Goal: Transaction & Acquisition: Purchase product/service

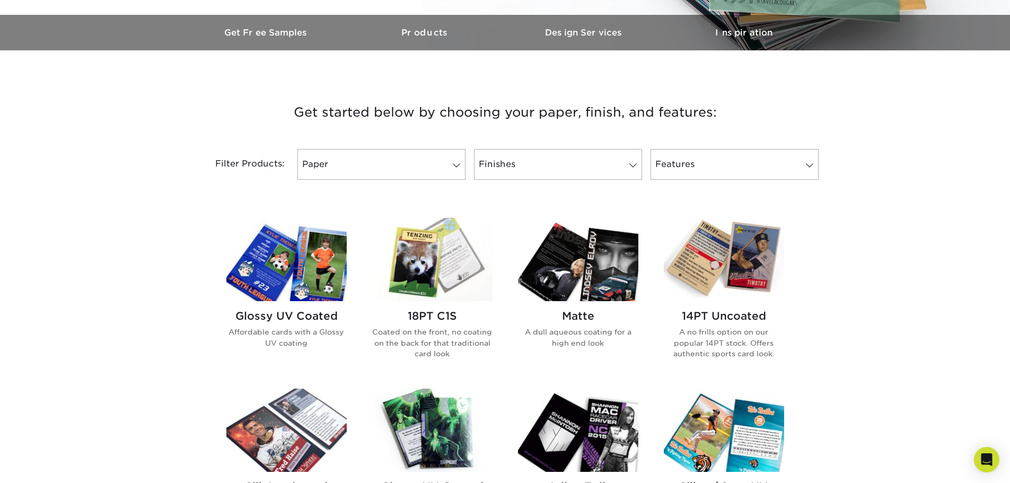
scroll to position [424, 0]
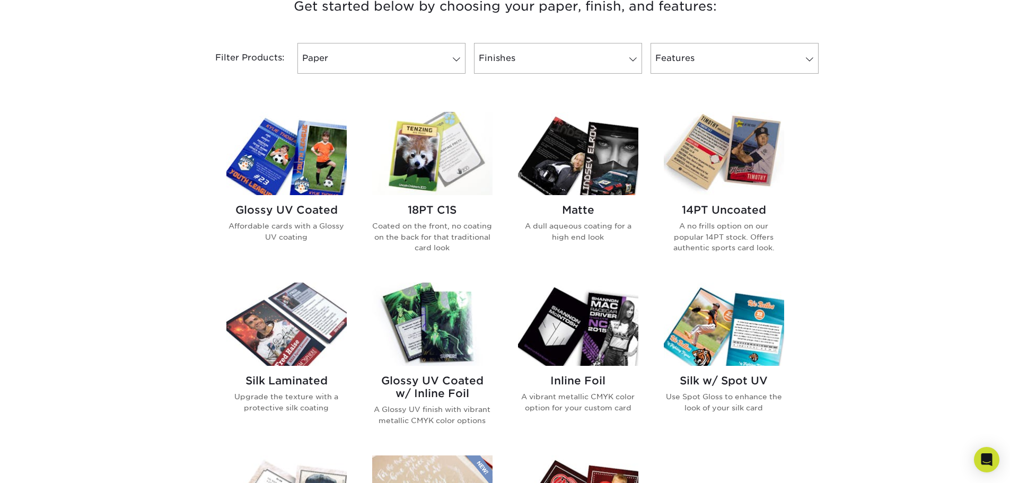
click at [704, 199] on div "14PT Uncoated A no frills option on our popular 14PT stock. Offers authentic sp…" at bounding box center [724, 232] width 120 height 75
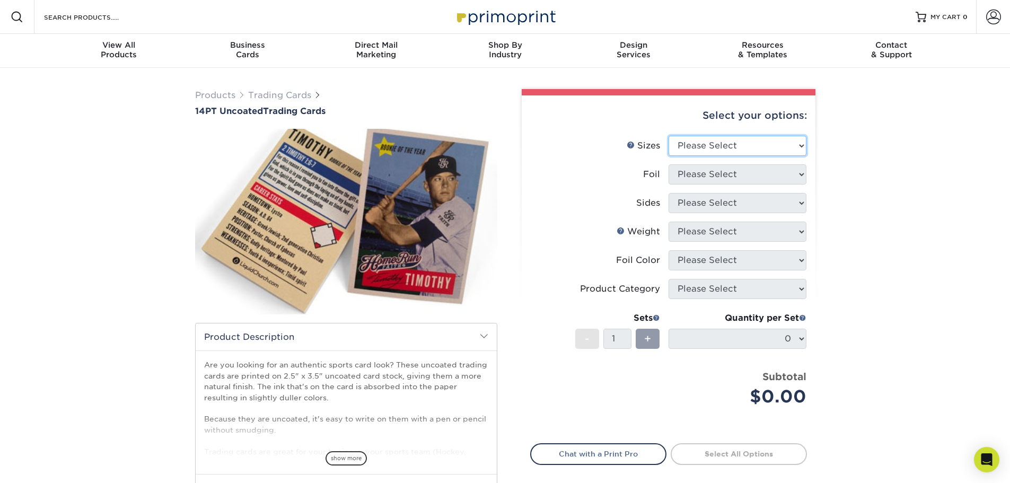
click at [726, 145] on select "Please Select 2.5" x 3.5"" at bounding box center [738, 146] width 138 height 20
select select "2.50x3.50"
click at [669, 136] on select "Please Select 2.5" x 3.5"" at bounding box center [738, 146] width 138 height 20
click at [648, 336] on span "+" at bounding box center [647, 339] width 7 height 16
click at [771, 176] on select "Please Select Yes No" at bounding box center [738, 174] width 138 height 20
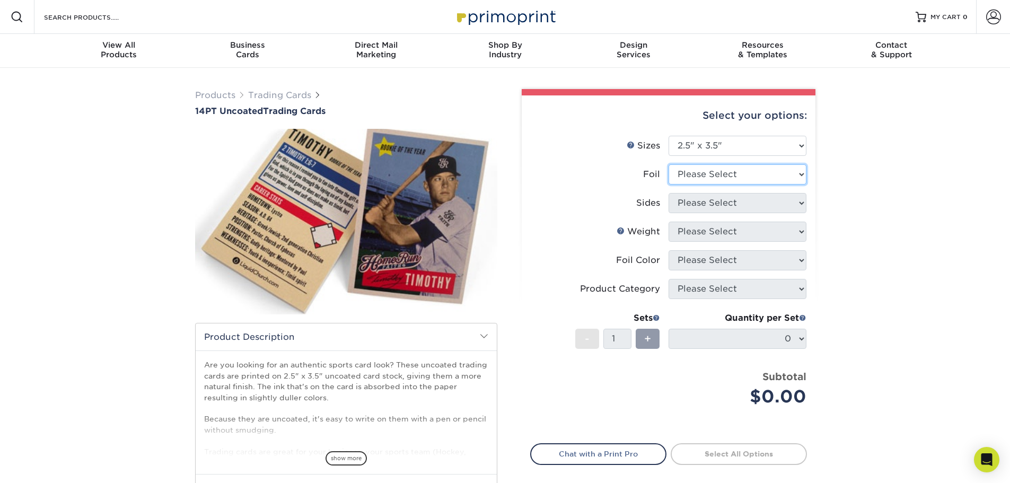
select select "1"
click at [669, 164] on select "Please Select Yes No" at bounding box center [738, 174] width 138 height 20
click at [750, 206] on select "Please Select Print Both Sides - Foil Both Sides Print Both Sides - Foil Front …" at bounding box center [738, 203] width 138 height 20
select select "a75ac2f1-9911-48d6-841d-245b5ac08f27"
click at [669, 193] on select "Please Select Print Both Sides - Foil Both Sides Print Both Sides - Foil Front …" at bounding box center [738, 203] width 138 height 20
